Goal: Navigation & Orientation: Find specific page/section

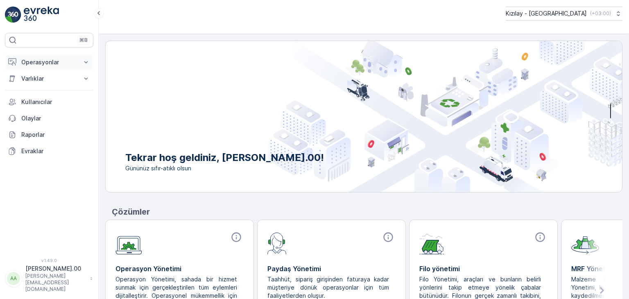
click at [55, 63] on p "Operasyonlar" at bounding box center [49, 62] width 56 height 8
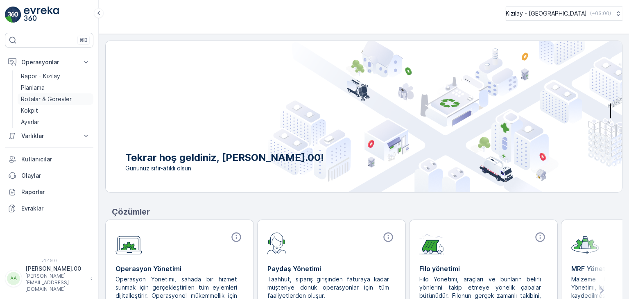
click at [56, 100] on p "Rotalar & Görevler" at bounding box center [46, 99] width 51 height 8
